Goal: Transaction & Acquisition: Book appointment/travel/reservation

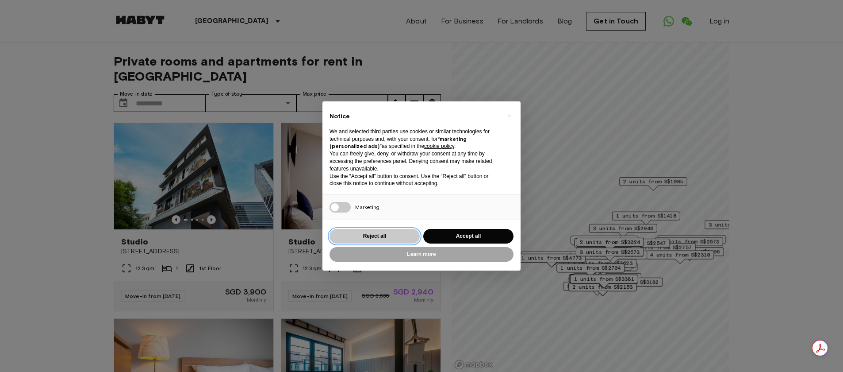
click at [373, 234] on button "Reject all" at bounding box center [375, 236] width 90 height 15
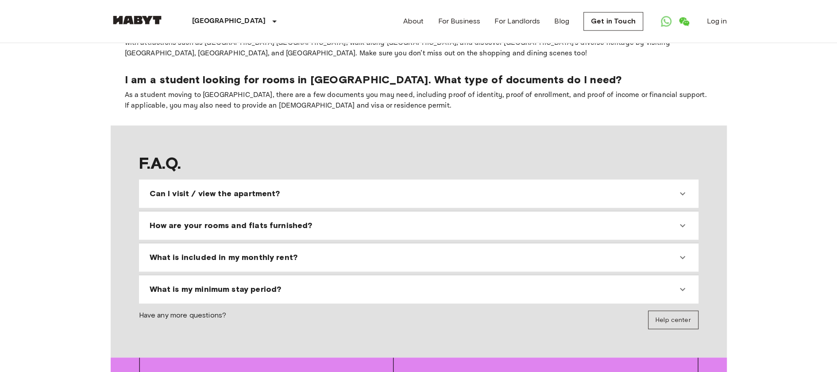
scroll to position [796, 0]
click at [682, 187] on icon at bounding box center [682, 192] width 11 height 11
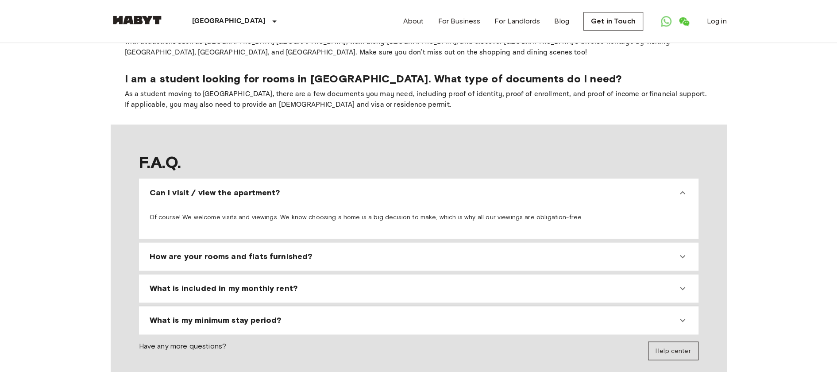
click at [682, 251] on icon at bounding box center [682, 256] width 11 height 11
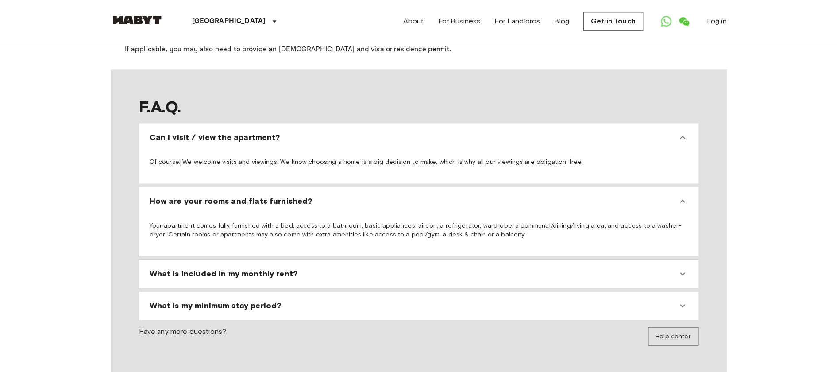
scroll to position [885, 0]
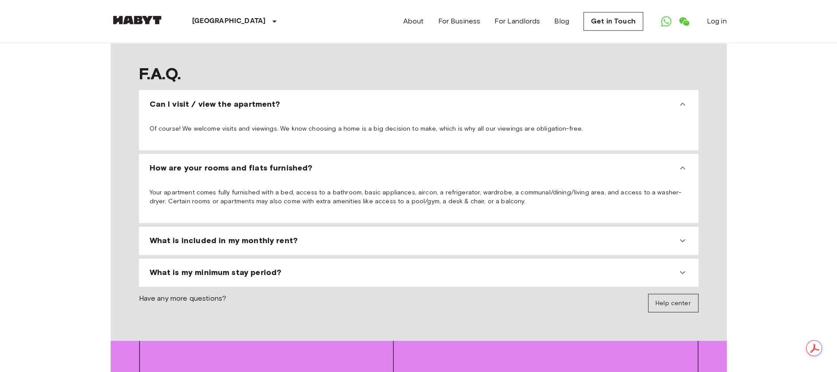
click at [682, 235] on icon at bounding box center [682, 240] width 11 height 11
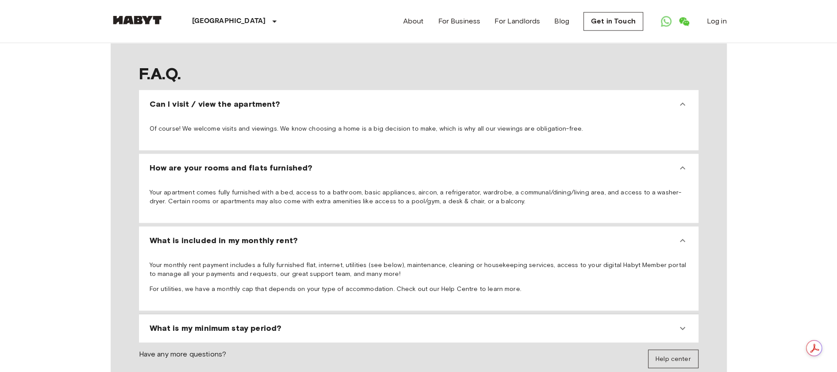
click at [678, 323] on icon at bounding box center [682, 328] width 11 height 11
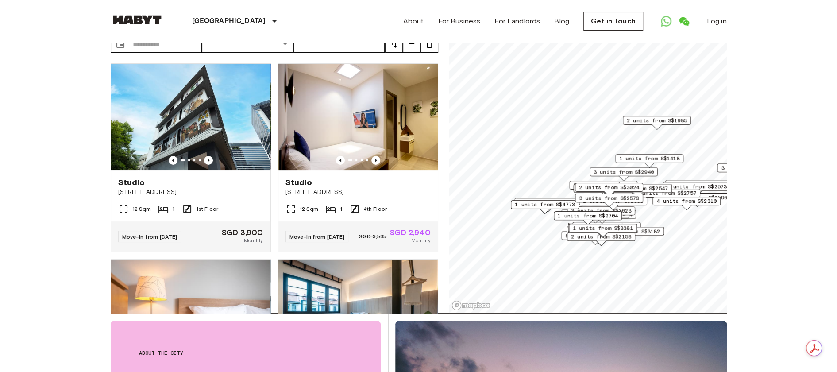
scroll to position [44, 0]
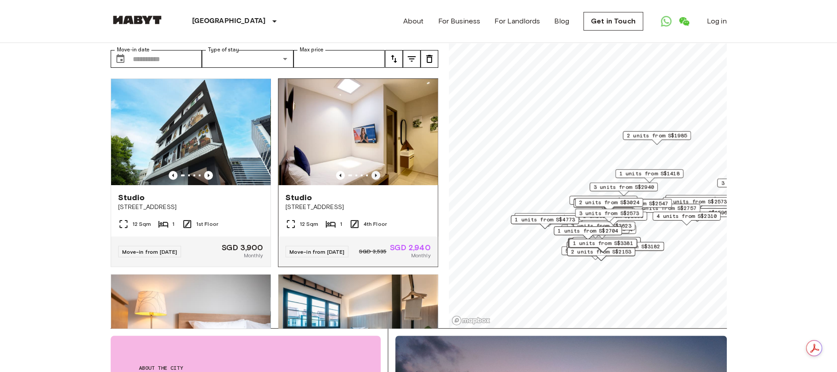
click at [371, 171] on icon "Previous image" at bounding box center [375, 175] width 9 height 9
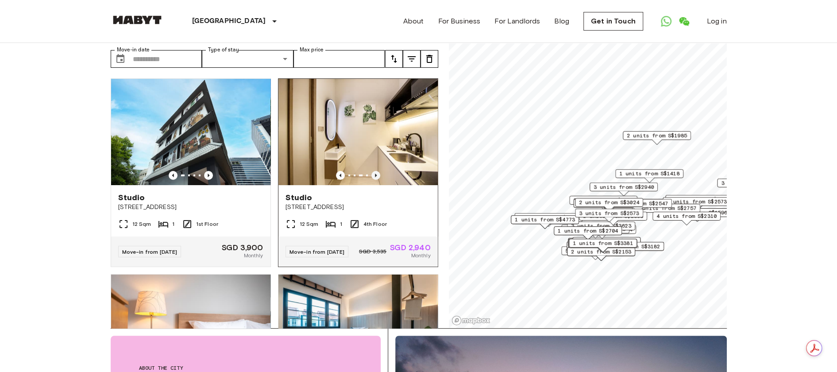
click at [371, 171] on icon "Previous image" at bounding box center [375, 175] width 9 height 9
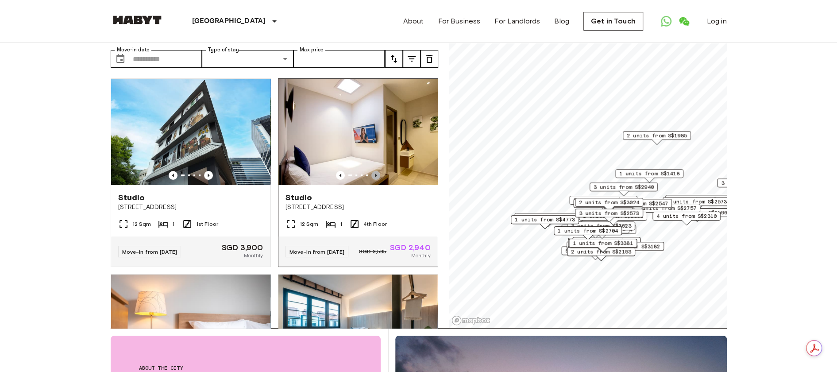
click at [371, 171] on icon "Previous image" at bounding box center [375, 175] width 9 height 9
click at [365, 124] on img at bounding box center [358, 132] width 159 height 106
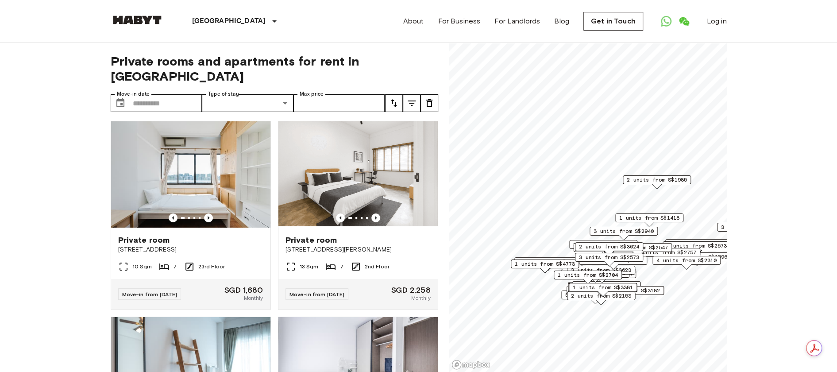
scroll to position [4846, 0]
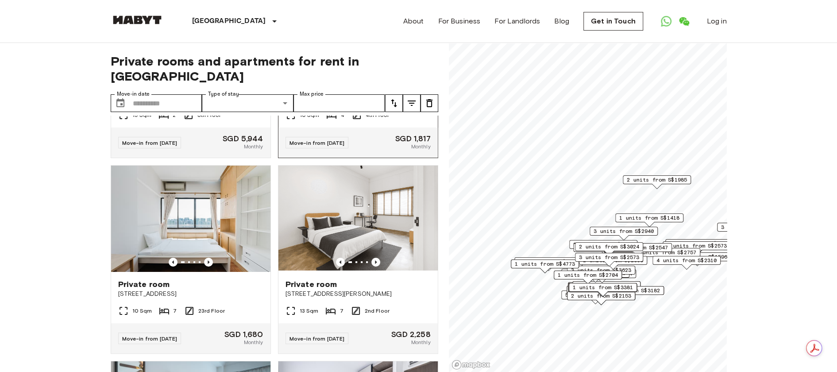
click at [380, 76] on img at bounding box center [357, 23] width 159 height 106
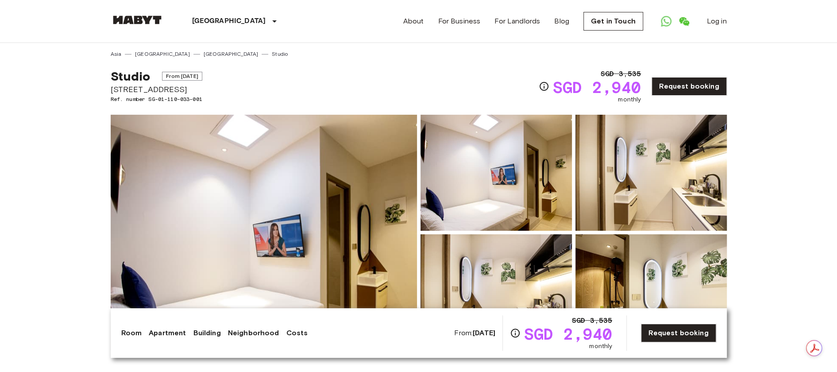
click at [321, 212] on img at bounding box center [264, 232] width 306 height 235
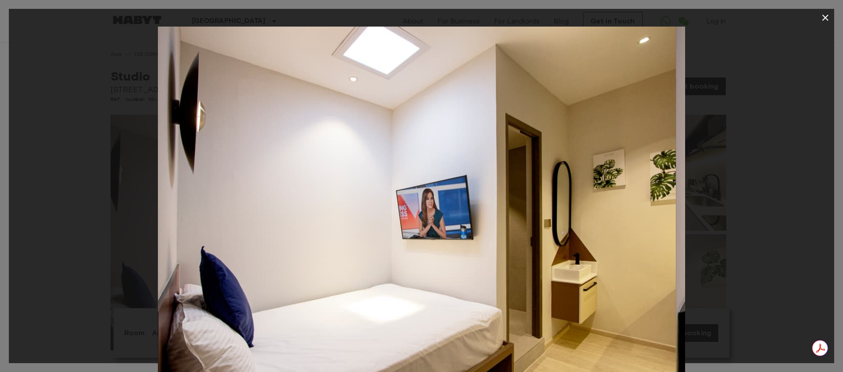
drag, startPoint x: 591, startPoint y: 218, endPoint x: 465, endPoint y: 219, distance: 125.6
click at [465, 219] on img at bounding box center [412, 203] width 527 height 352
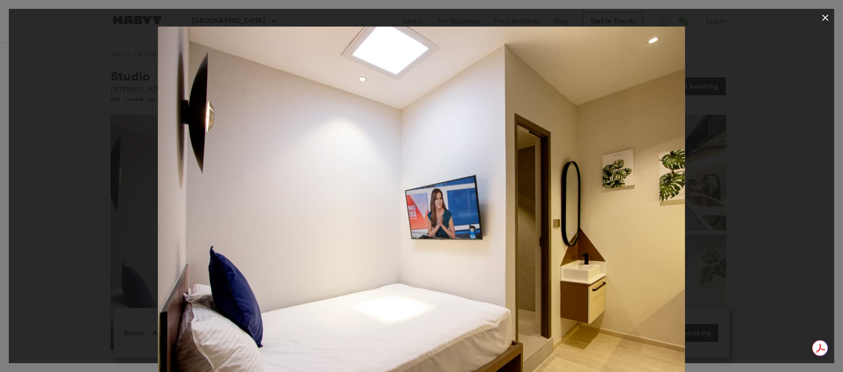
drag, startPoint x: 580, startPoint y: 211, endPoint x: 106, endPoint y: 225, distance: 474.5
click at [184, 222] on img at bounding box center [421, 203] width 527 height 352
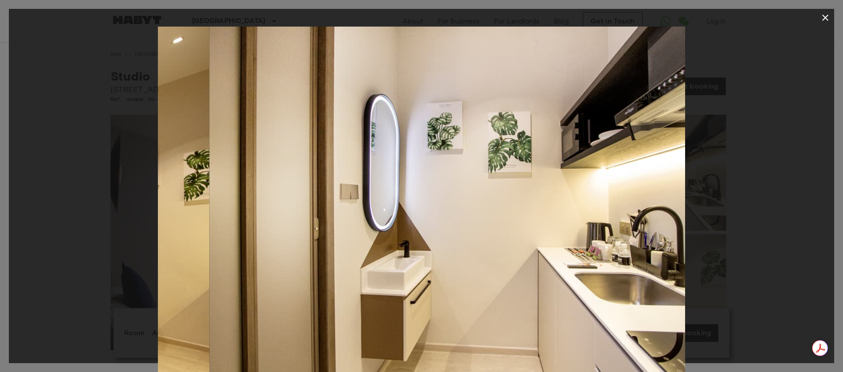
drag, startPoint x: 328, startPoint y: 198, endPoint x: 70, endPoint y: 211, distance: 258.7
click at [71, 211] on div at bounding box center [422, 203] width 826 height 352
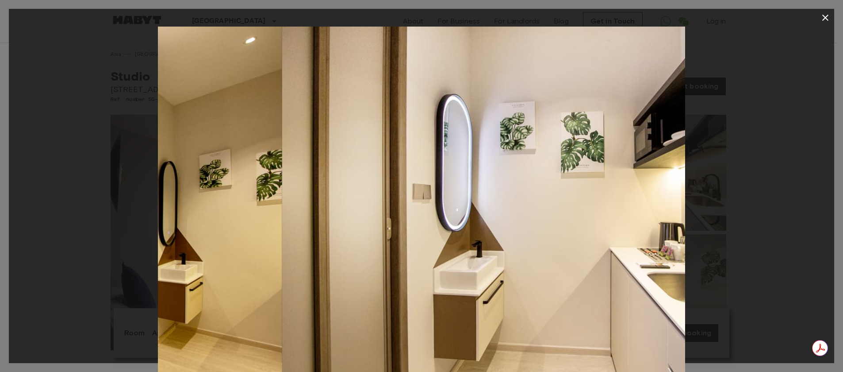
drag, startPoint x: 234, startPoint y: 207, endPoint x: 299, endPoint y: 187, distance: 68.0
click at [319, 186] on img at bounding box center [545, 203] width 527 height 352
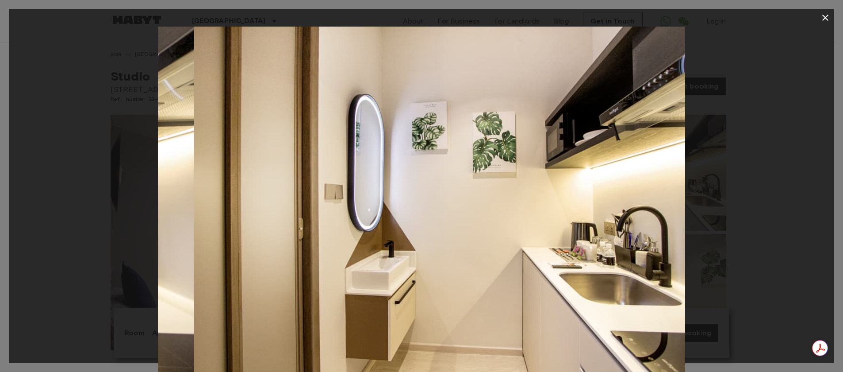
drag, startPoint x: 353, startPoint y: 184, endPoint x: 511, endPoint y: 177, distance: 157.7
click at [505, 177] on img at bounding box center [457, 203] width 527 height 352
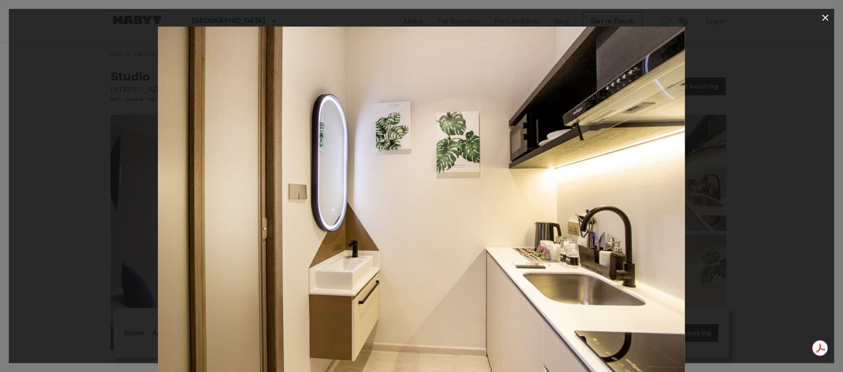
drag, startPoint x: 515, startPoint y: 177, endPoint x: 306, endPoint y: 181, distance: 209.7
click at [351, 180] on img at bounding box center [421, 203] width 527 height 352
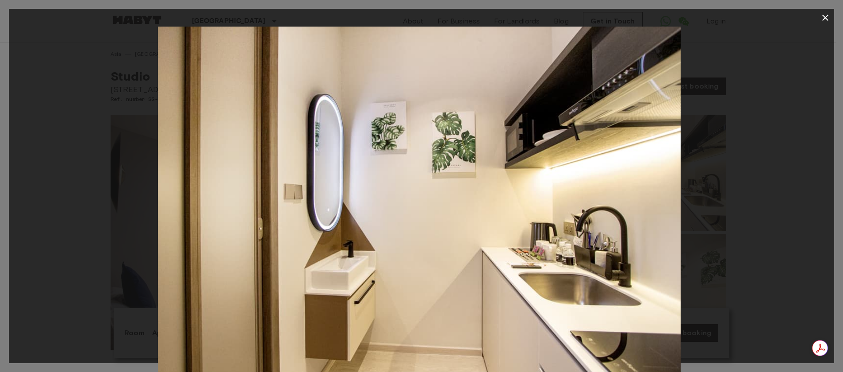
drag, startPoint x: 538, startPoint y: 177, endPoint x: 219, endPoint y: 183, distance: 319.9
click at [328, 181] on img at bounding box center [417, 203] width 527 height 352
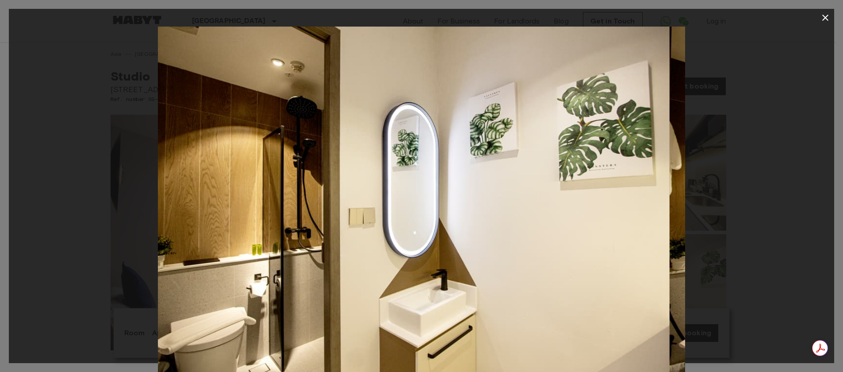
drag, startPoint x: 481, startPoint y: 182, endPoint x: 113, endPoint y: 183, distance: 367.6
click at [206, 182] on img at bounding box center [405, 203] width 527 height 352
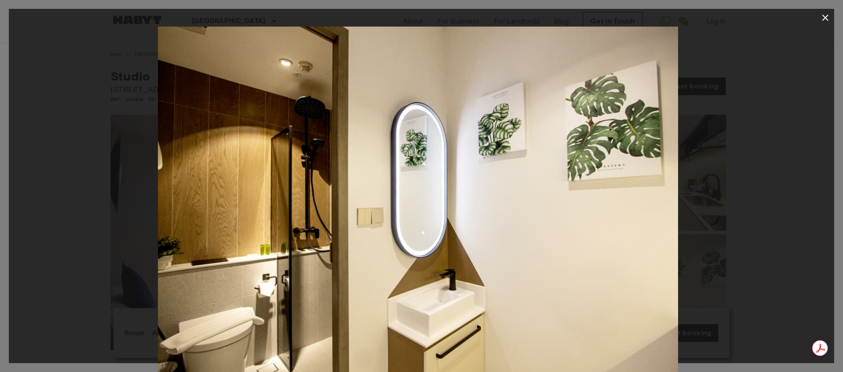
drag, startPoint x: 469, startPoint y: 178, endPoint x: 192, endPoint y: 181, distance: 277.0
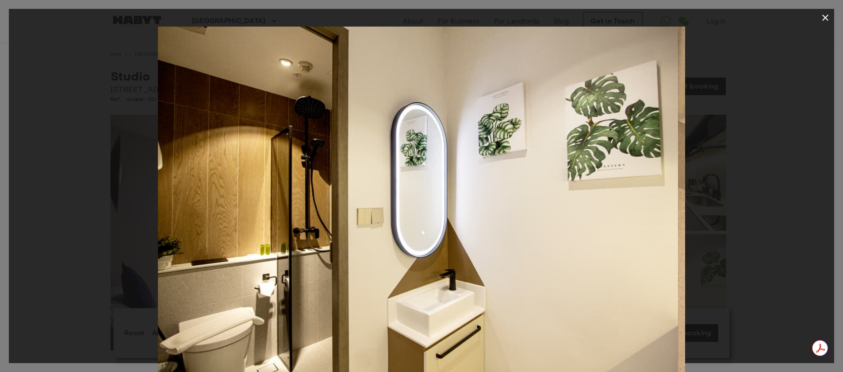
click at [260, 180] on img at bounding box center [414, 203] width 527 height 352
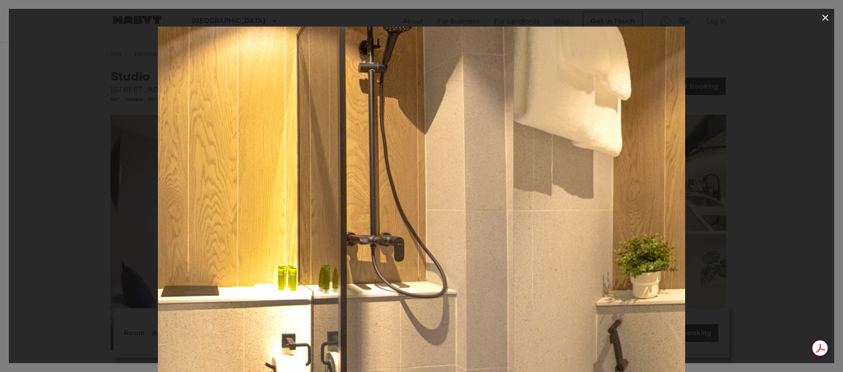
drag, startPoint x: 487, startPoint y: 177, endPoint x: 1, endPoint y: 186, distance: 485.8
click at [127, 181] on div at bounding box center [422, 203] width 826 height 352
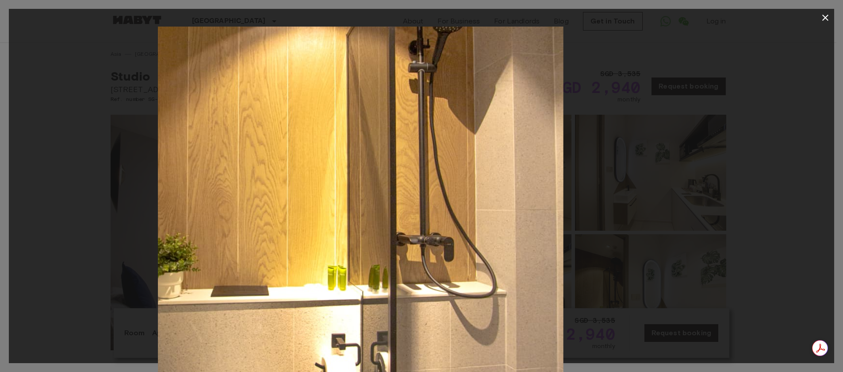
drag, startPoint x: 517, startPoint y: 180, endPoint x: 93, endPoint y: 180, distance: 423.8
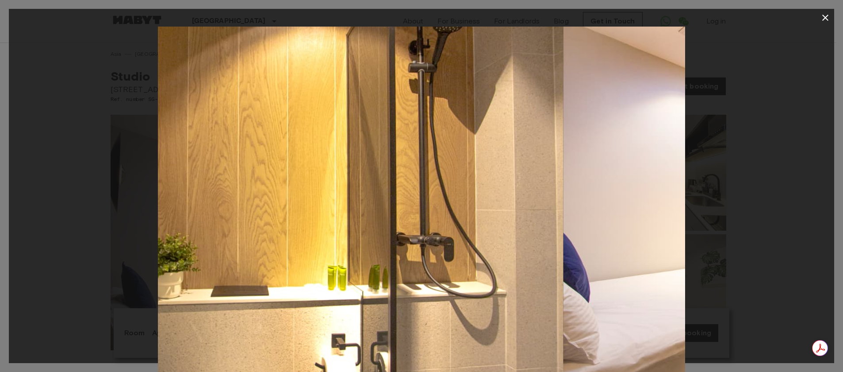
click at [176, 179] on img at bounding box center [299, 203] width 527 height 352
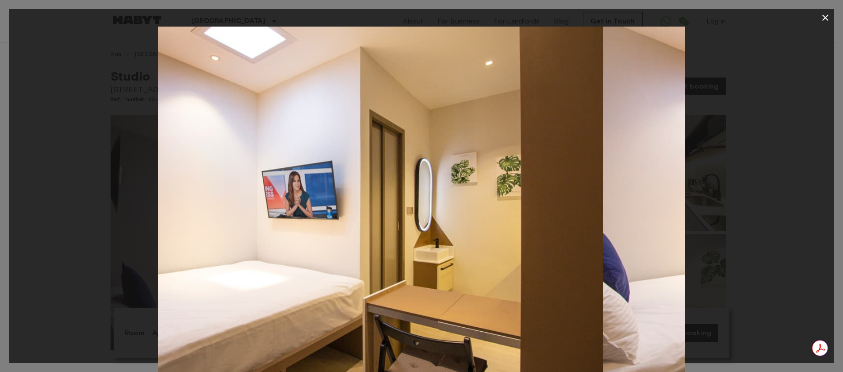
drag, startPoint x: 470, startPoint y: 177, endPoint x: 191, endPoint y: 184, distance: 279.2
click at [227, 183] on img at bounding box center [339, 203] width 527 height 352
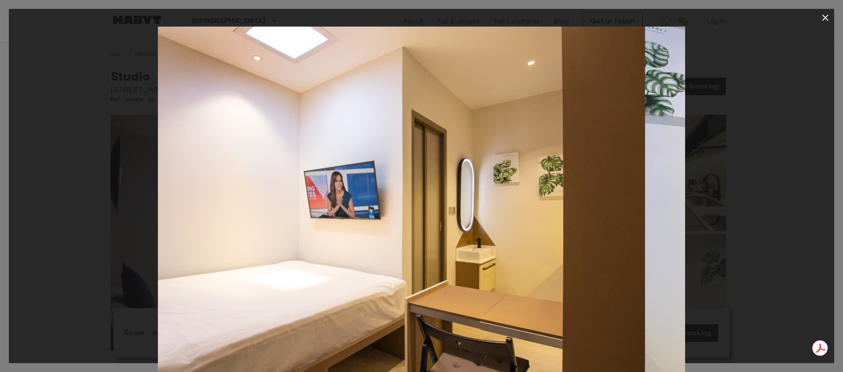
drag, startPoint x: 410, startPoint y: 181, endPoint x: 81, endPoint y: 186, distance: 328.3
click at [82, 186] on div at bounding box center [422, 203] width 826 height 352
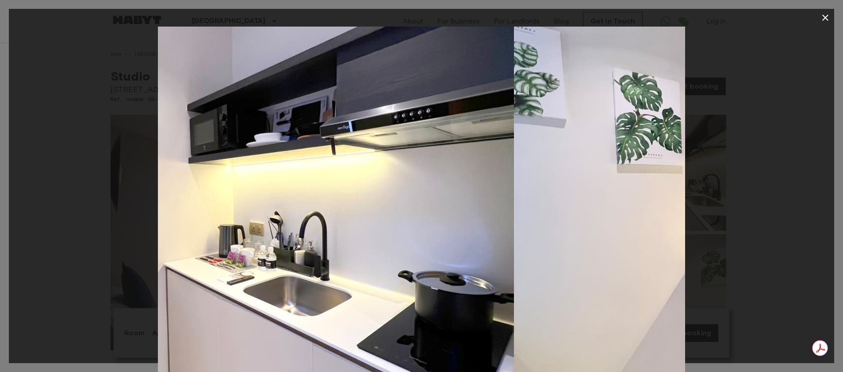
drag, startPoint x: 374, startPoint y: 177, endPoint x: 35, endPoint y: 184, distance: 339.8
click at [58, 183] on div at bounding box center [422, 203] width 826 height 352
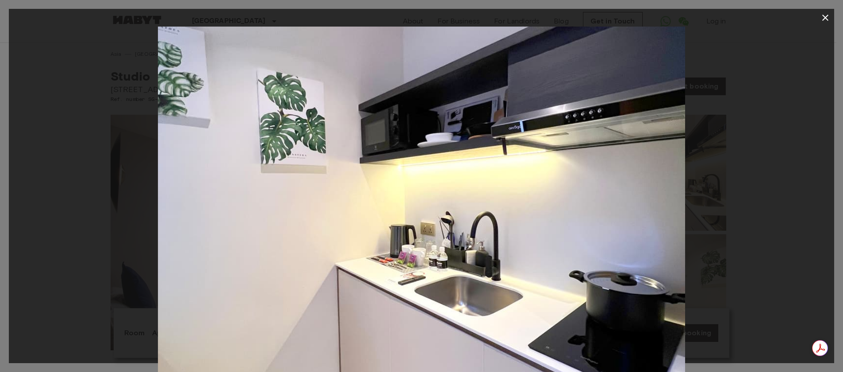
drag, startPoint x: 399, startPoint y: 177, endPoint x: 232, endPoint y: 180, distance: 166.8
click at [257, 179] on img at bounding box center [421, 203] width 527 height 352
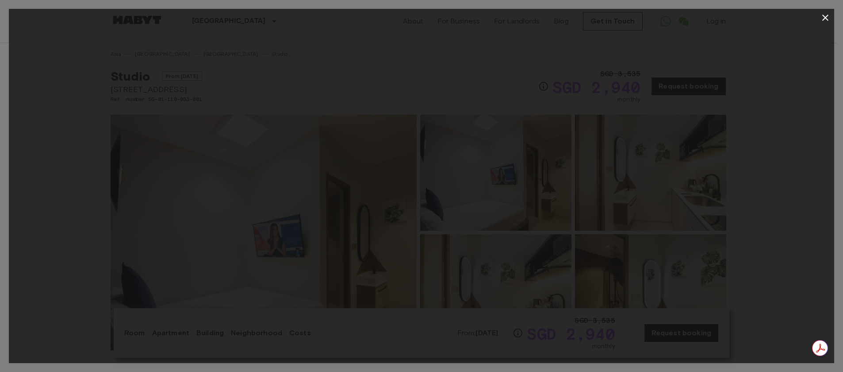
drag, startPoint x: 387, startPoint y: 175, endPoint x: 31, endPoint y: 183, distance: 356.7
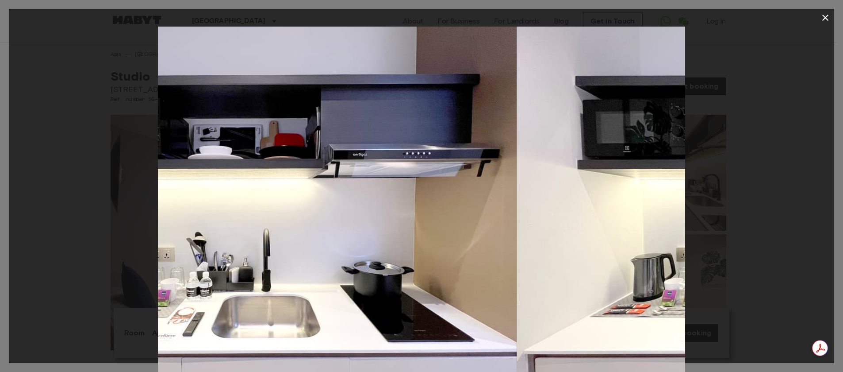
click at [151, 178] on div at bounding box center [422, 203] width 826 height 352
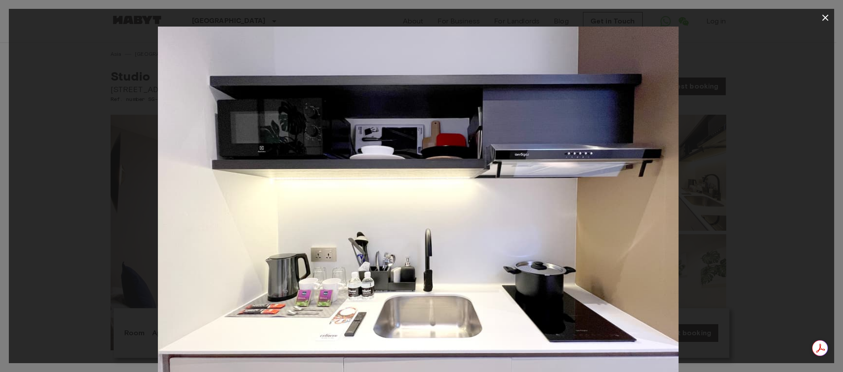
drag, startPoint x: 414, startPoint y: 174, endPoint x: 76, endPoint y: 179, distance: 338.0
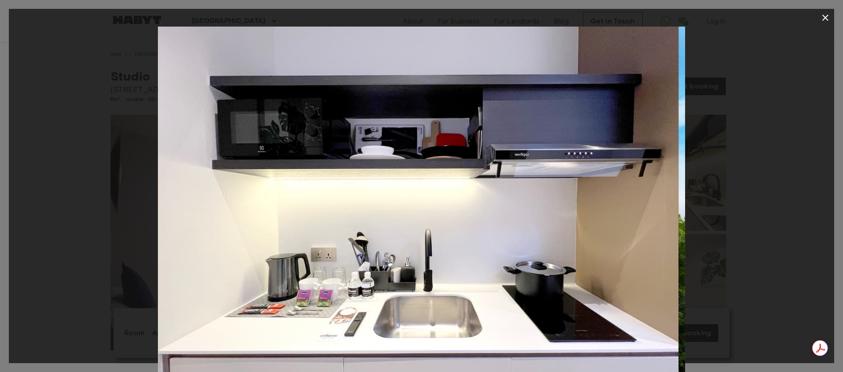
click at [135, 177] on div at bounding box center [422, 203] width 826 height 352
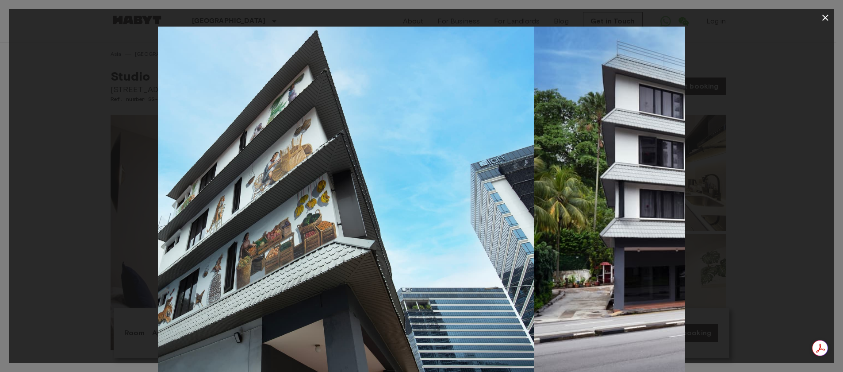
drag, startPoint x: 337, startPoint y: 174, endPoint x: 109, endPoint y: 174, distance: 227.8
click at [115, 174] on div at bounding box center [422, 203] width 826 height 352
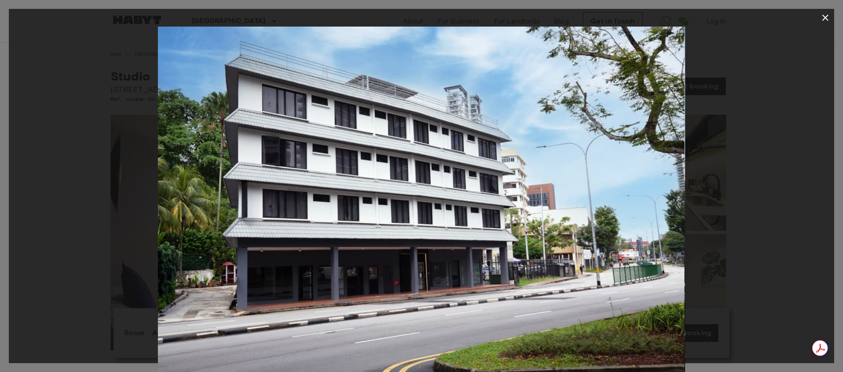
drag, startPoint x: 561, startPoint y: 200, endPoint x: 181, endPoint y: 202, distance: 380.0
click at [244, 202] on img at bounding box center [420, 203] width 527 height 352
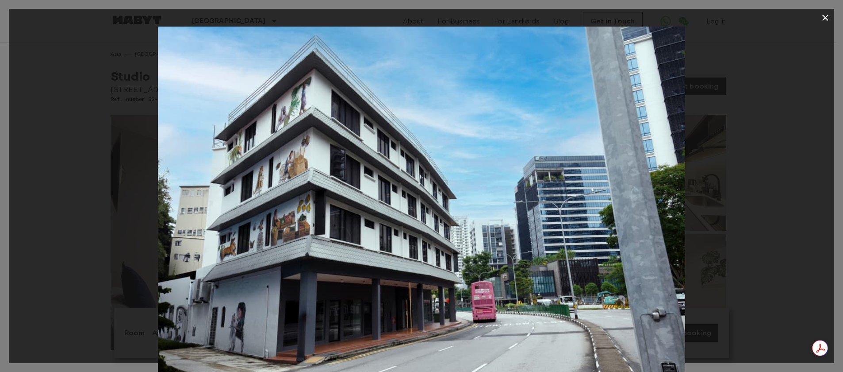
drag, startPoint x: 544, startPoint y: 196, endPoint x: 388, endPoint y: 193, distance: 155.7
click at [422, 193] on img at bounding box center [421, 203] width 527 height 352
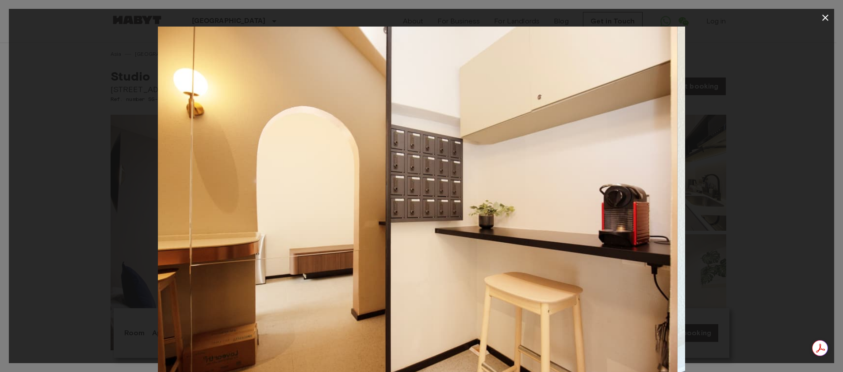
drag, startPoint x: 565, startPoint y: 192, endPoint x: 260, endPoint y: 199, distance: 305.8
click at [324, 197] on img at bounding box center [413, 203] width 527 height 352
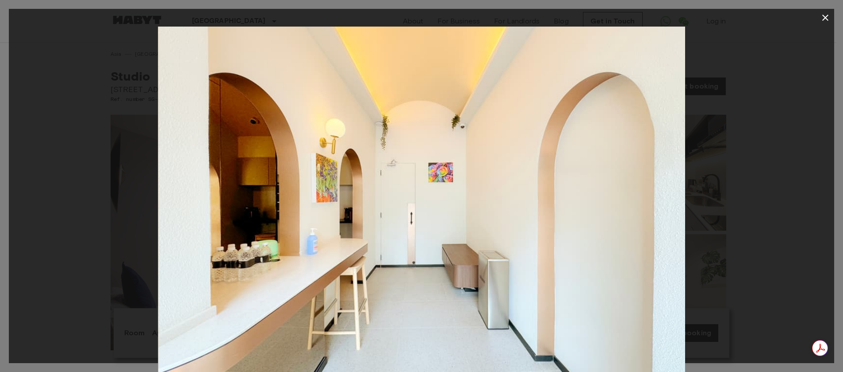
drag, startPoint x: 544, startPoint y: 193, endPoint x: 283, endPoint y: 197, distance: 261.0
click at [335, 196] on img at bounding box center [421, 203] width 527 height 352
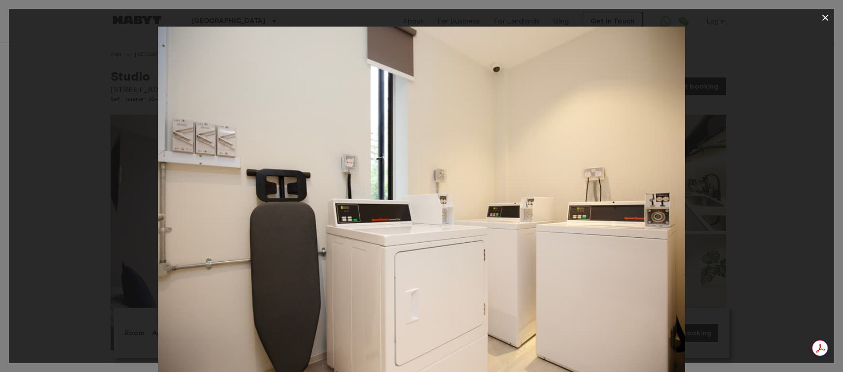
drag, startPoint x: 522, startPoint y: 193, endPoint x: 157, endPoint y: 201, distance: 364.6
click at [279, 199] on img at bounding box center [421, 203] width 527 height 352
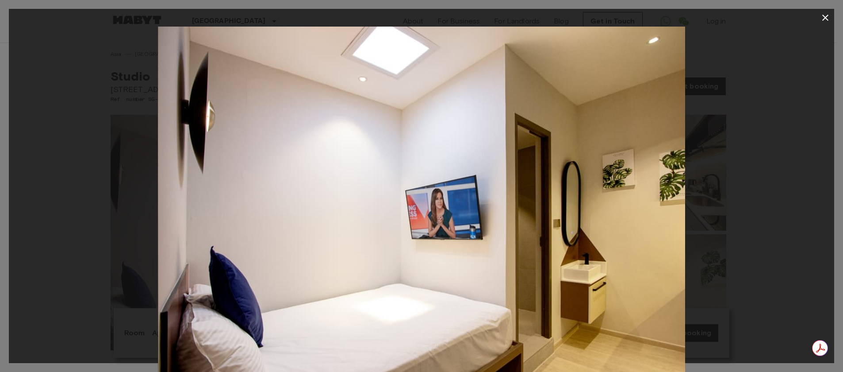
drag, startPoint x: 465, startPoint y: 196, endPoint x: 243, endPoint y: 196, distance: 222.5
click at [273, 195] on img at bounding box center [421, 203] width 527 height 352
click at [826, 15] on icon "button" at bounding box center [825, 17] width 11 height 11
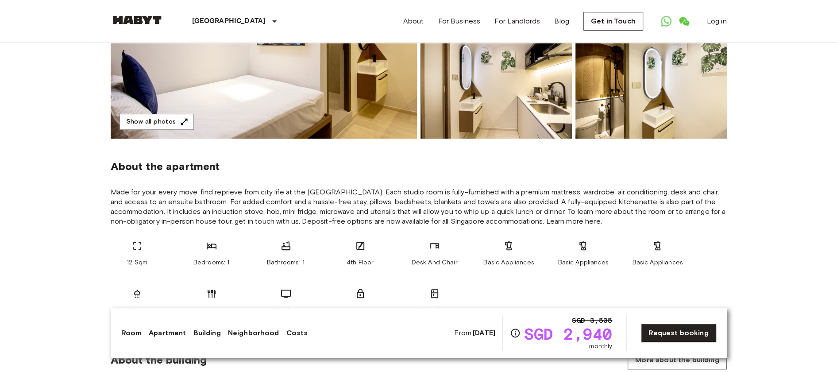
scroll to position [265, 0]
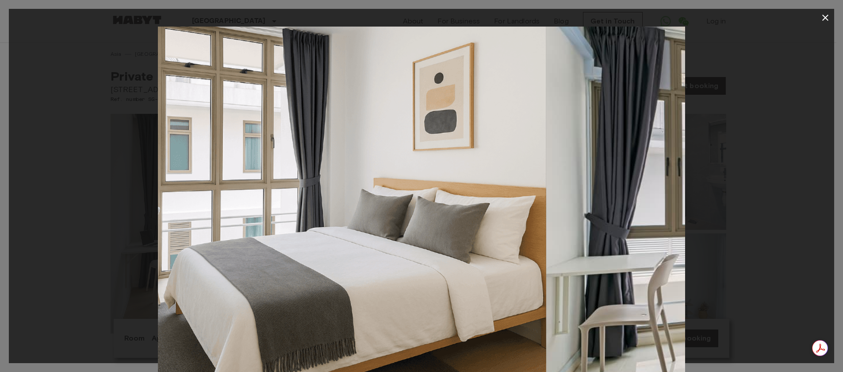
drag, startPoint x: 623, startPoint y: 259, endPoint x: 214, endPoint y: 279, distance: 409.3
click at [228, 278] on img at bounding box center [282, 203] width 527 height 352
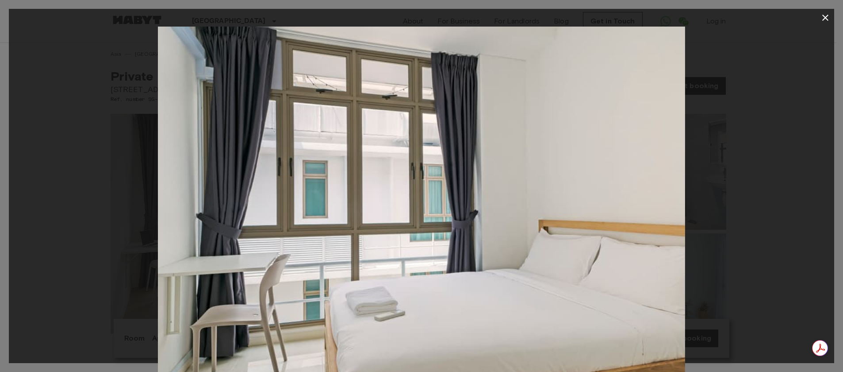
drag, startPoint x: 572, startPoint y: 265, endPoint x: 267, endPoint y: 272, distance: 305.8
click at [274, 268] on img at bounding box center [421, 203] width 527 height 352
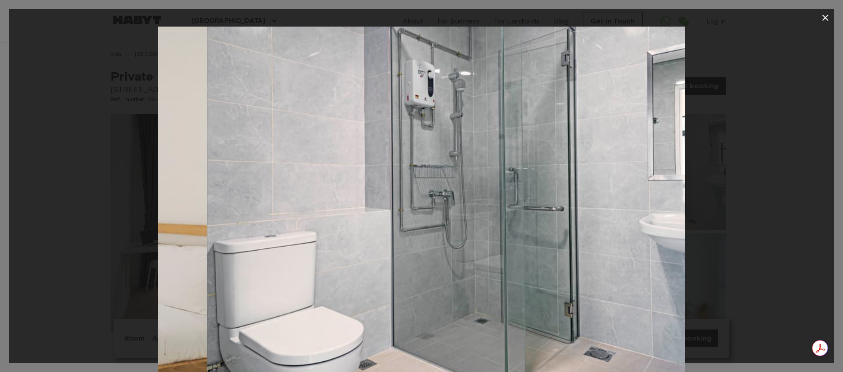
drag, startPoint x: 608, startPoint y: 260, endPoint x: 181, endPoint y: 275, distance: 427.2
click at [207, 275] on img at bounding box center [470, 203] width 527 height 352
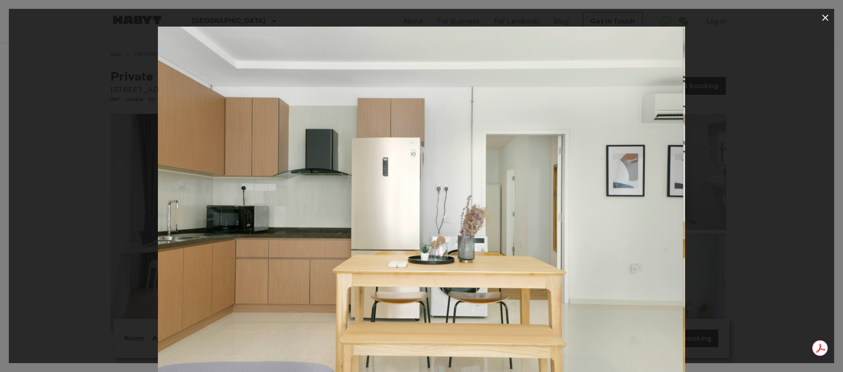
drag, startPoint x: 518, startPoint y: 253, endPoint x: 227, endPoint y: 261, distance: 290.8
click at [209, 262] on img at bounding box center [419, 203] width 527 height 352
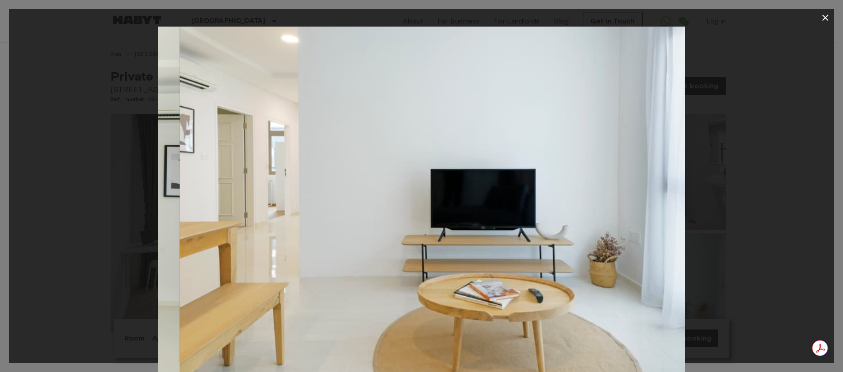
click at [827, 19] on icon "button" at bounding box center [825, 17] width 11 height 11
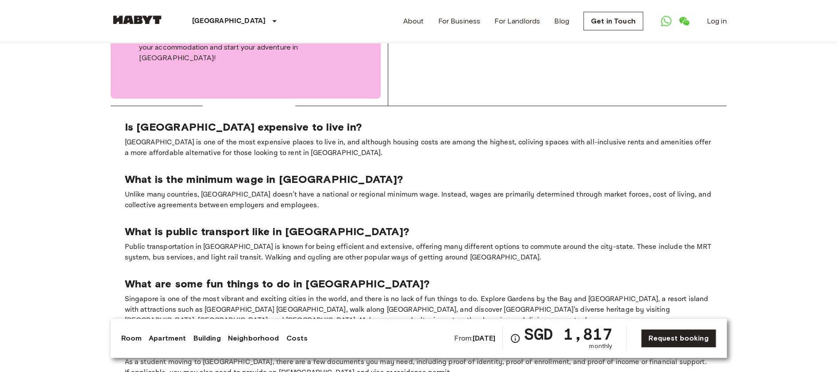
scroll to position [1504, 0]
